Goal: Transaction & Acquisition: Purchase product/service

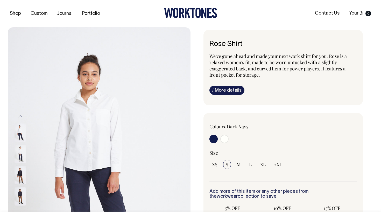
click at [224, 138] on input "radio" at bounding box center [224, 139] width 8 height 8
radio input "true"
select select "Off-White"
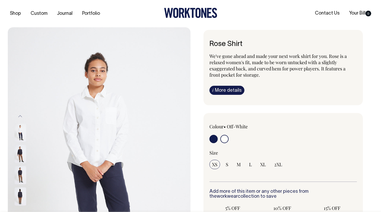
click at [211, 138] on input "radio" at bounding box center [214, 139] width 8 height 8
radio input "true"
select select "Dark Navy"
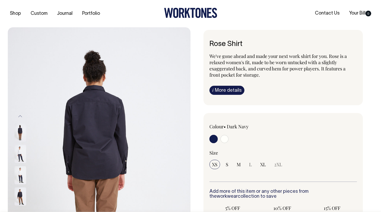
click at [225, 89] on link "i More details" at bounding box center [227, 90] width 35 height 9
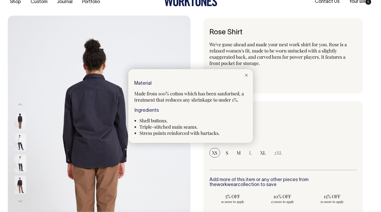
scroll to position [12, 0]
click at [246, 74] on div at bounding box center [246, 74] width 13 height 11
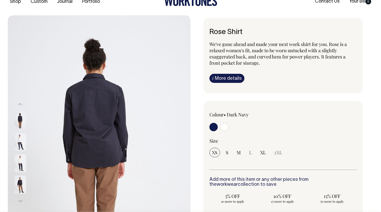
click at [19, 141] on img at bounding box center [21, 142] width 12 height 18
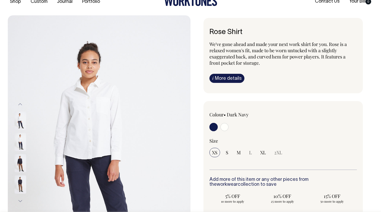
click at [23, 156] on img at bounding box center [21, 163] width 12 height 18
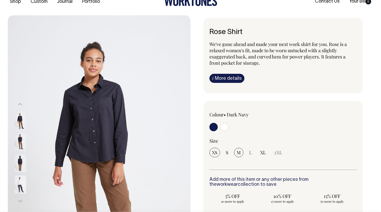
click at [239, 151] on span "M" at bounding box center [239, 152] width 4 height 6
click at [239, 151] on input "M" at bounding box center [238, 152] width 9 height 9
radio input "true"
select select "M"
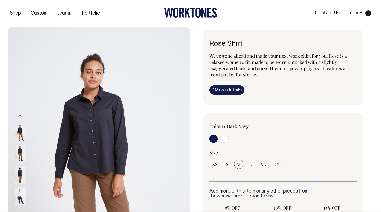
scroll to position [0, 0]
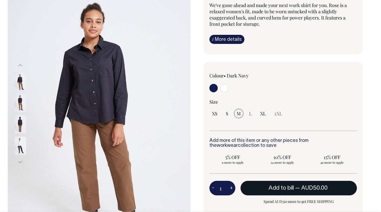
click at [288, 188] on span "Add to bill" at bounding box center [281, 187] width 25 height 5
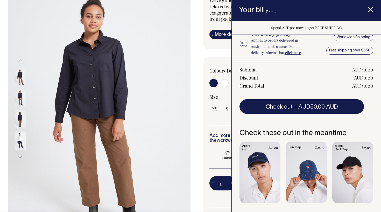
scroll to position [57, 0]
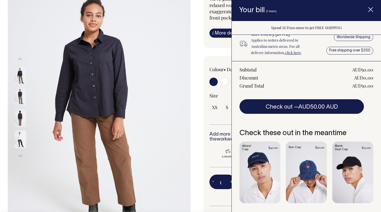
click at [142, 124] on img at bounding box center [99, 107] width 183 height 274
click at [372, 10] on icon "Item added to your cart" at bounding box center [370, 9] width 5 height 5
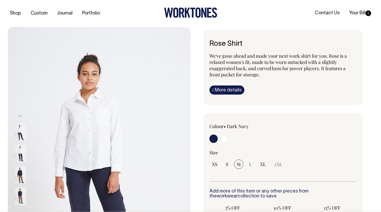
scroll to position [0, 0]
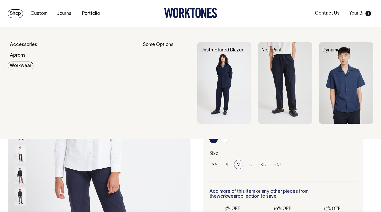
click at [17, 66] on link "Workwear" at bounding box center [21, 65] width 26 height 9
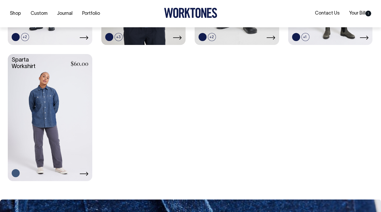
scroll to position [333, 0]
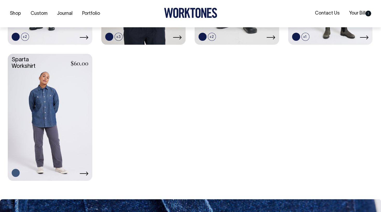
click at [85, 171] on icon at bounding box center [84, 173] width 9 height 4
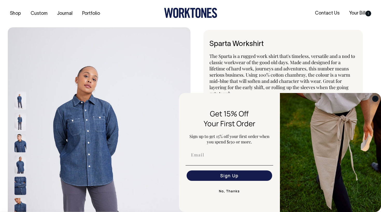
click at [377, 96] on circle "Close dialog" at bounding box center [376, 98] width 6 height 6
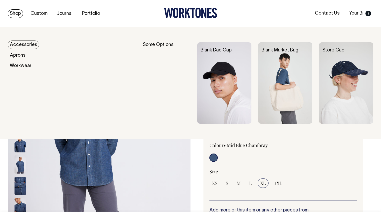
click at [14, 15] on link "Shop" at bounding box center [15, 13] width 15 height 9
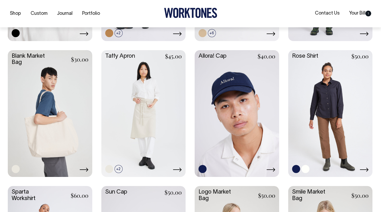
scroll to position [744, 0]
click at [325, 114] on link at bounding box center [330, 112] width 85 height 125
